Goal: Task Accomplishment & Management: Use online tool/utility

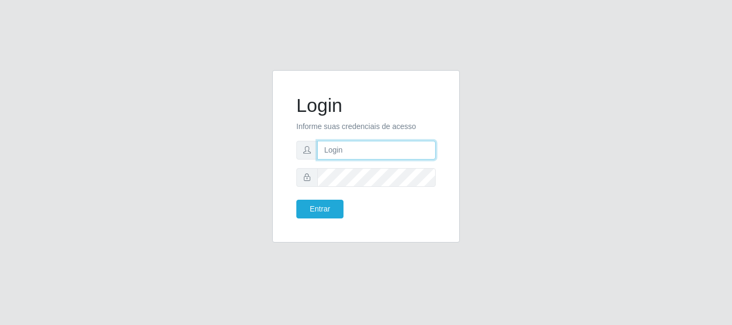
click at [393, 149] on input "text" at bounding box center [376, 150] width 119 height 19
type input "thiagol@bemais"
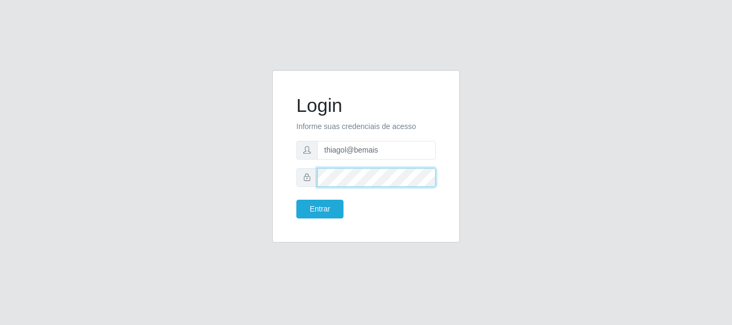
click at [297, 200] on button "Entrar" at bounding box center [320, 209] width 47 height 19
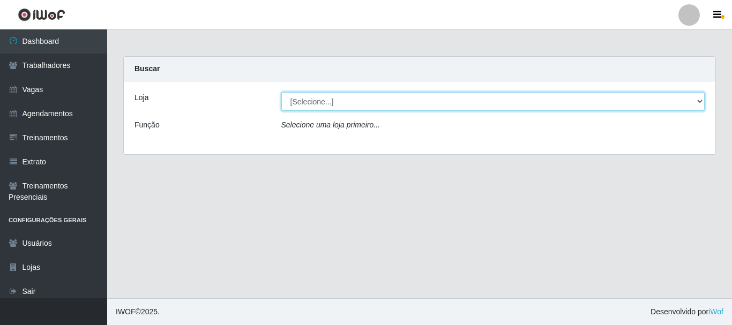
click at [320, 107] on select "[Selecione...] [PERSON_NAME]" at bounding box center [494, 101] width 424 height 19
select select "230"
click at [282, 92] on select "[Selecione...] [PERSON_NAME]" at bounding box center [494, 101] width 424 height 19
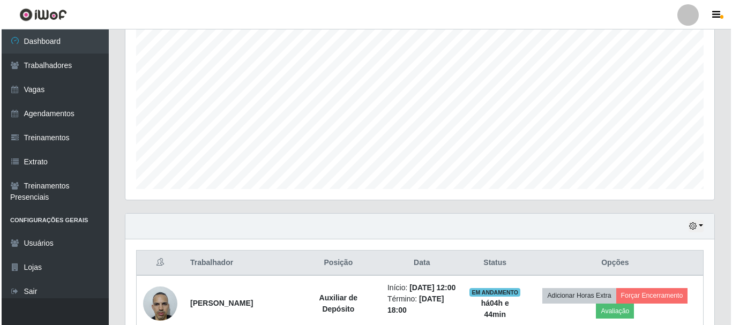
scroll to position [536, 0]
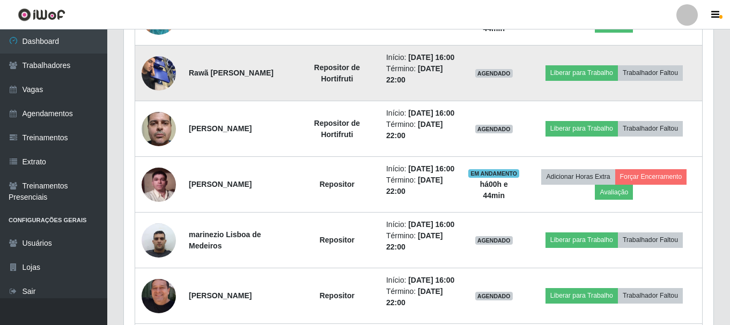
click at [156, 93] on img at bounding box center [159, 73] width 34 height 46
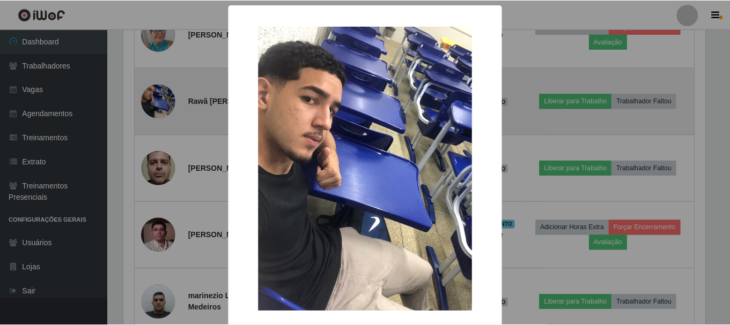
scroll to position [223, 584]
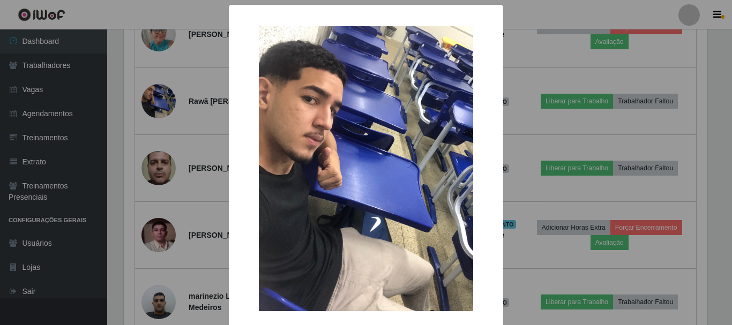
click at [169, 112] on div "× OK Cancel" at bounding box center [366, 162] width 732 height 325
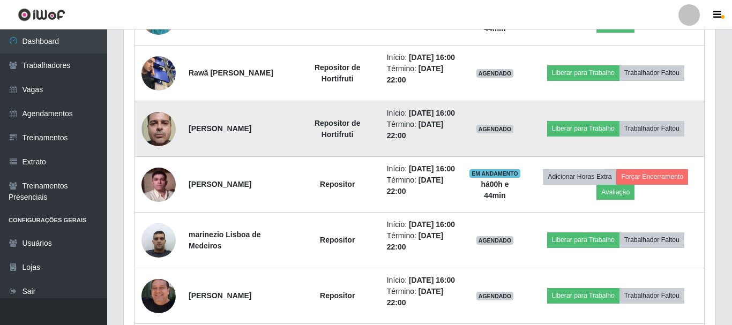
click at [160, 146] on td at bounding box center [159, 129] width 48 height 56
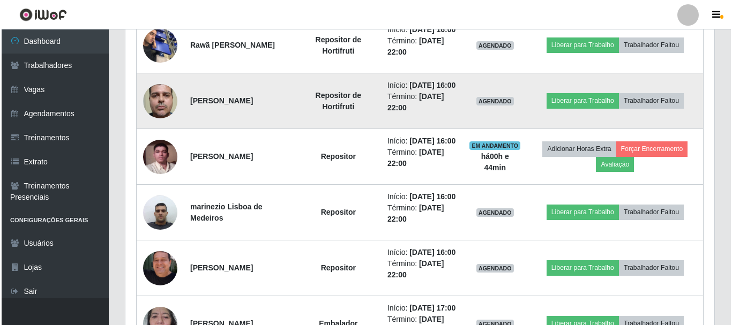
scroll to position [590, 0]
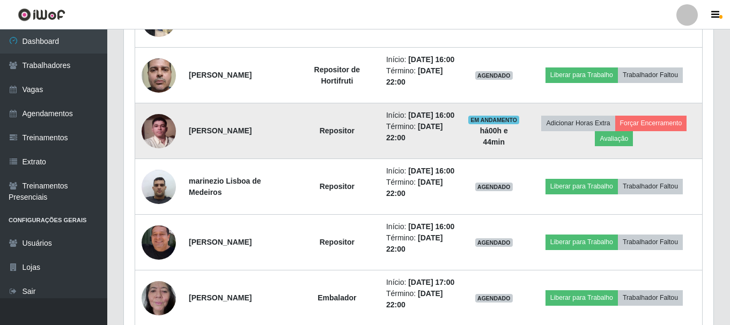
click at [169, 154] on img at bounding box center [159, 131] width 34 height 46
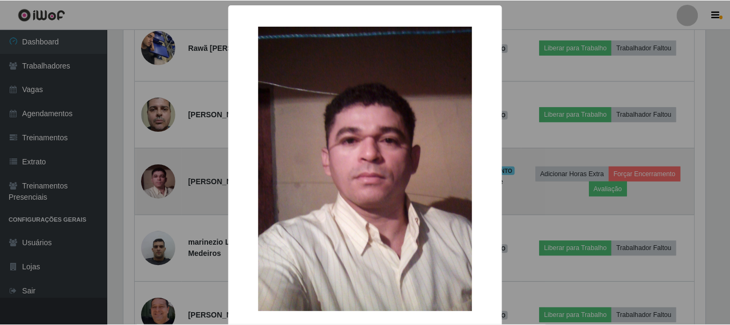
scroll to position [223, 584]
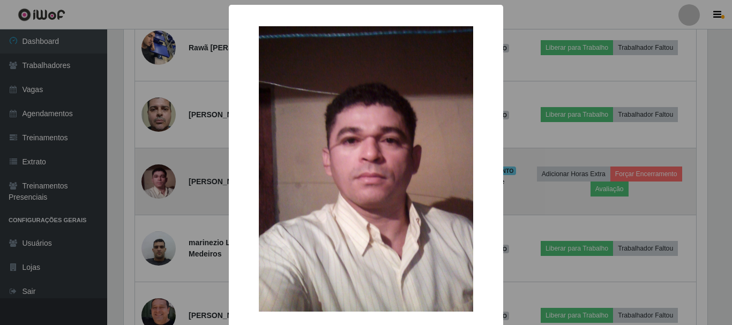
click at [169, 184] on div "× OK Cancel" at bounding box center [366, 162] width 732 height 325
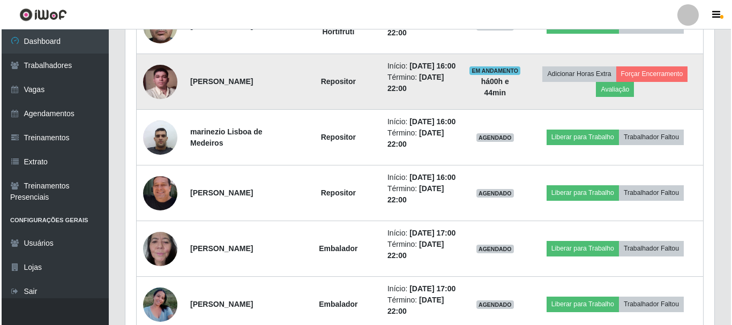
scroll to position [697, 0]
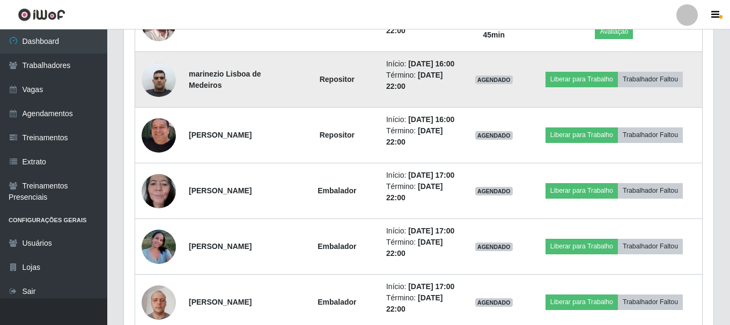
click at [168, 102] on img at bounding box center [159, 80] width 34 height 46
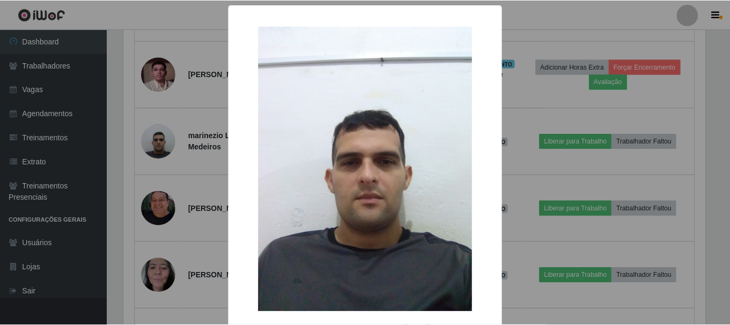
scroll to position [223, 584]
click at [157, 147] on div "× OK Cancel" at bounding box center [366, 162] width 732 height 325
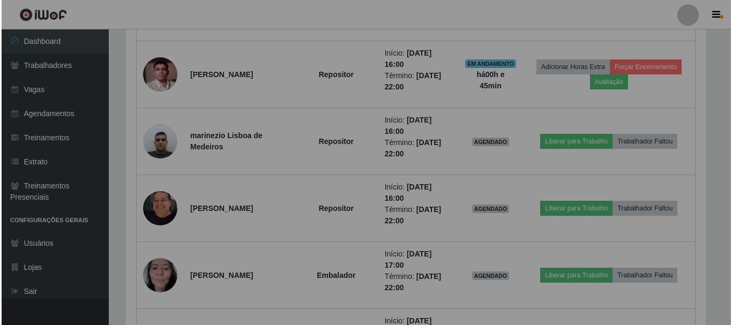
scroll to position [223, 589]
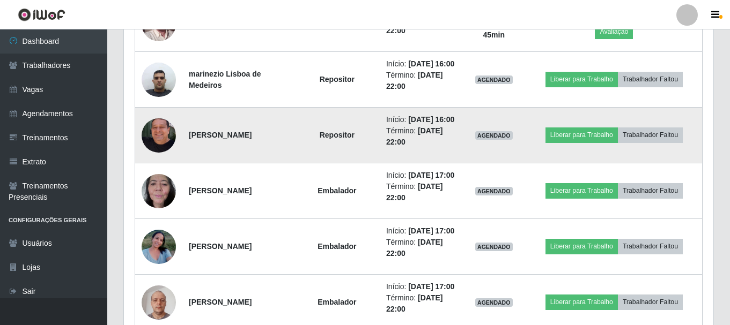
click at [147, 166] on img at bounding box center [159, 135] width 34 height 61
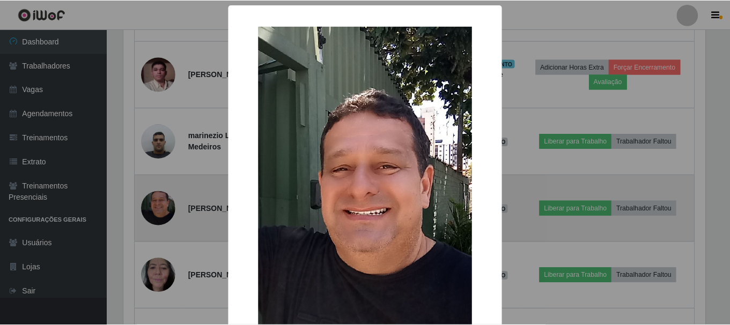
scroll to position [223, 584]
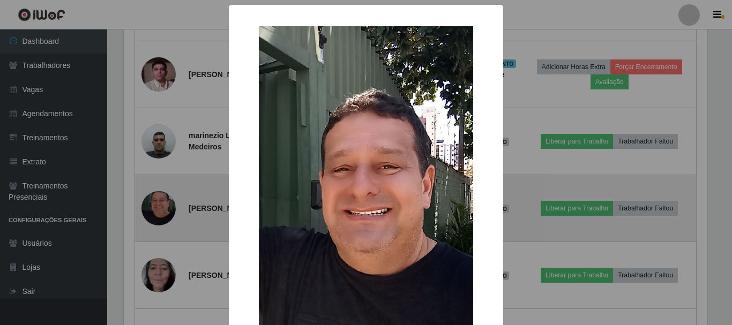
click at [147, 213] on div "× OK Cancel" at bounding box center [366, 162] width 732 height 325
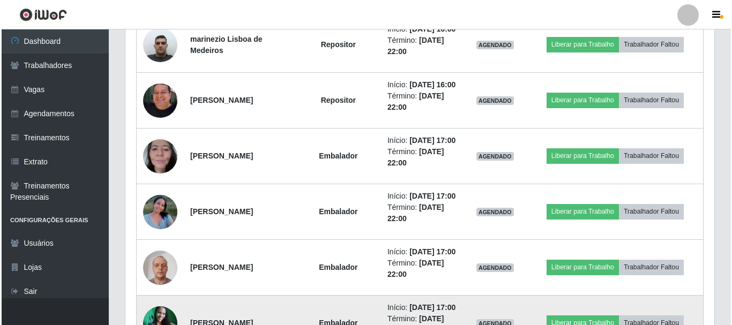
scroll to position [678, 0]
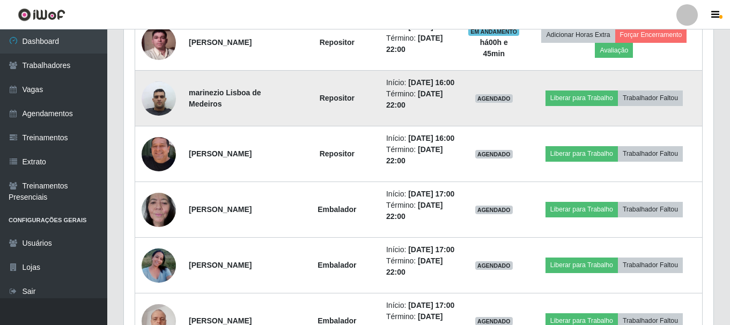
click at [156, 121] on img at bounding box center [159, 99] width 34 height 46
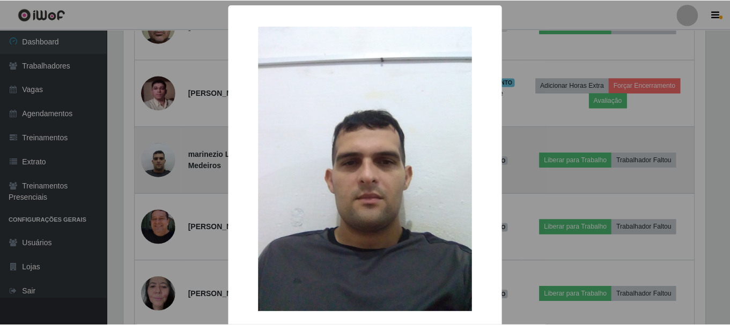
scroll to position [223, 584]
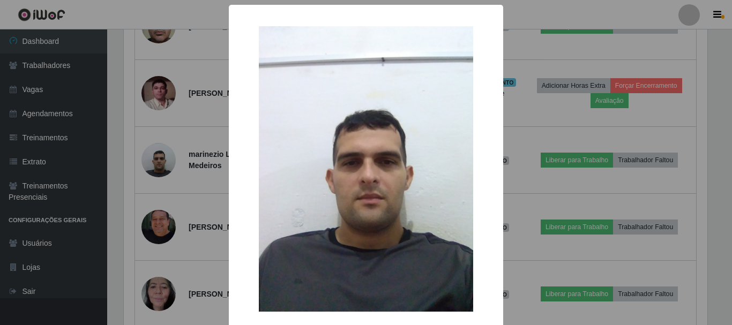
click at [154, 171] on div "× OK Cancel" at bounding box center [366, 162] width 732 height 325
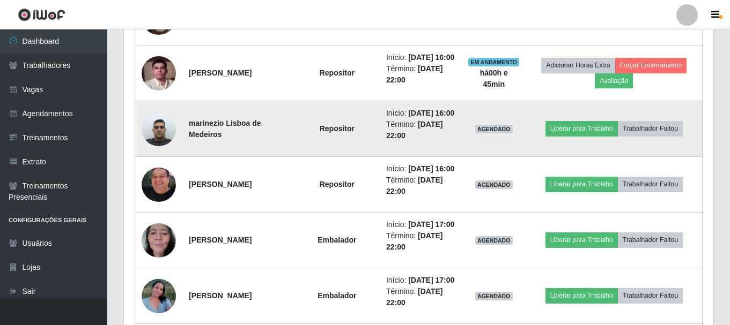
scroll to position [625, 0]
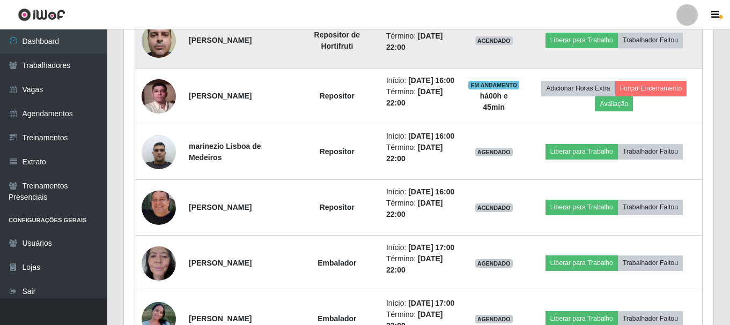
click at [166, 71] on img at bounding box center [159, 40] width 34 height 61
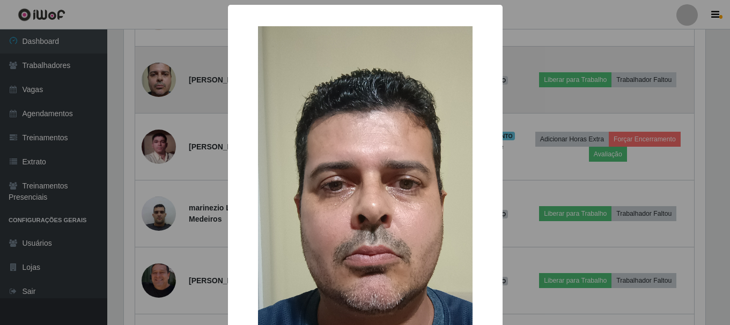
scroll to position [223, 584]
click at [166, 86] on div "× OK Cancel" at bounding box center [366, 162] width 732 height 325
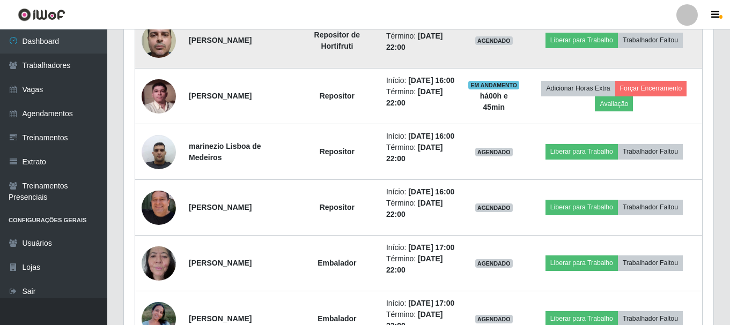
scroll to position [517, 0]
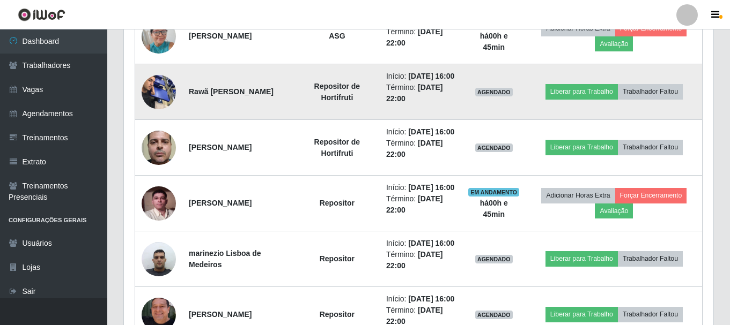
click at [165, 115] on img at bounding box center [159, 92] width 34 height 46
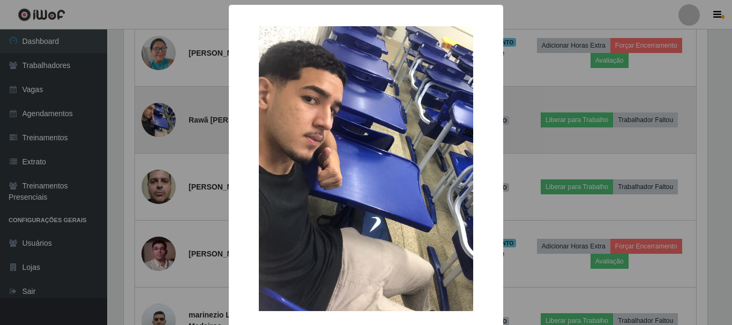
click at [165, 116] on div "× OK Cancel" at bounding box center [366, 162] width 732 height 325
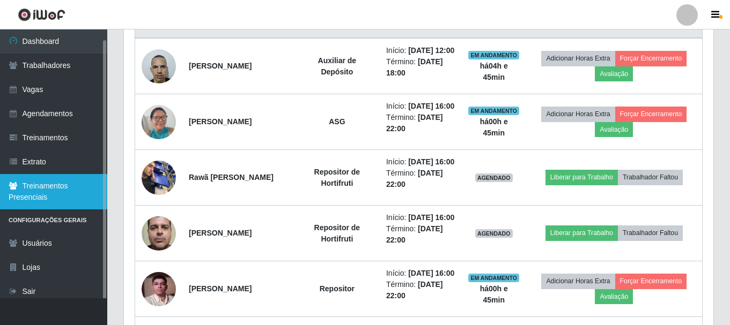
scroll to position [0, 0]
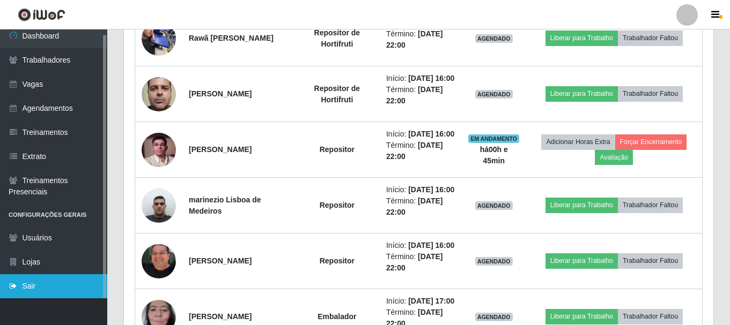
click at [43, 291] on link "Sair" at bounding box center [53, 287] width 107 height 24
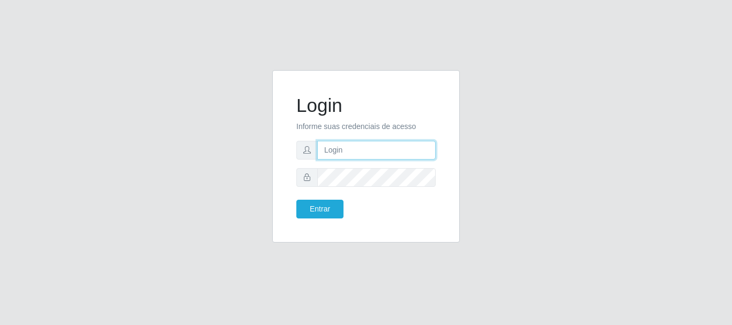
click at [401, 148] on input "text" at bounding box center [376, 150] width 119 height 19
